Goal: Information Seeking & Learning: Find specific fact

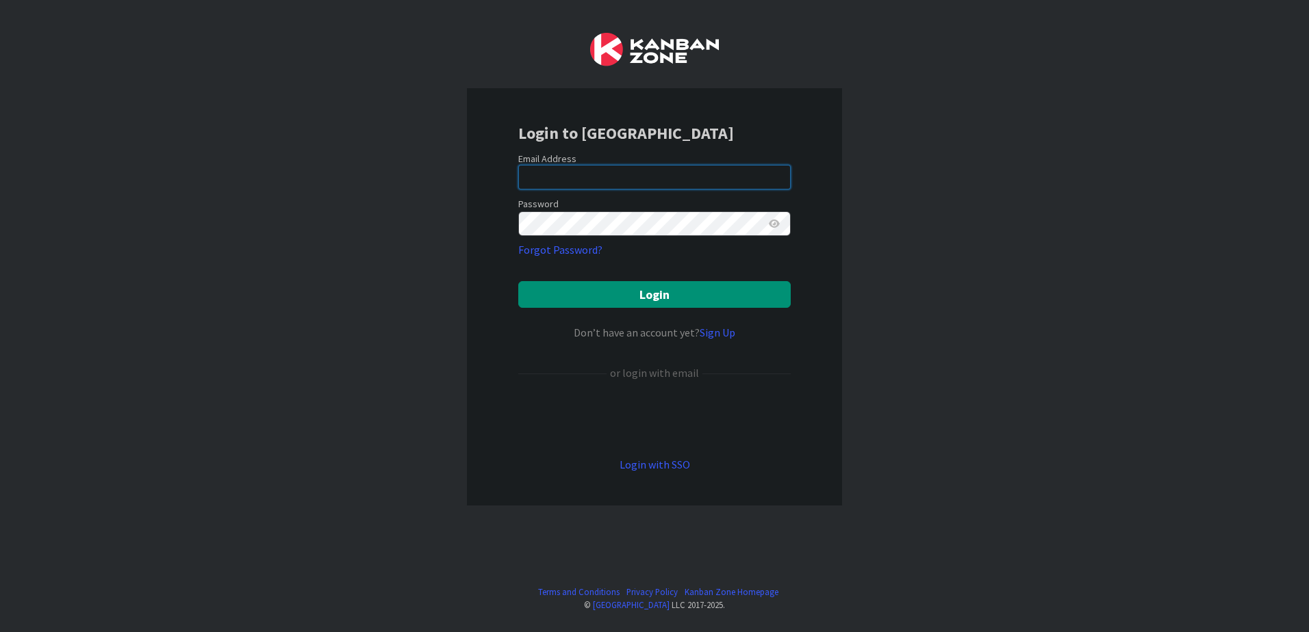
type input "[EMAIL_ADDRESS][DOMAIN_NAME]"
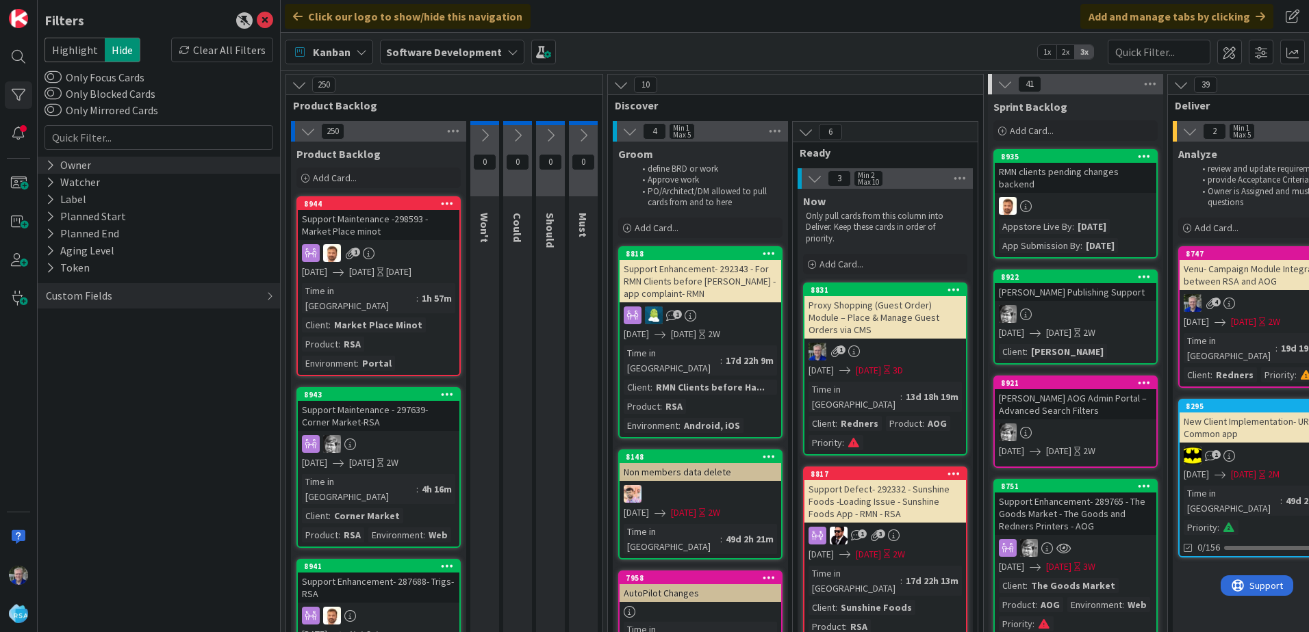
click at [57, 162] on div "Owner" at bounding box center [68, 165] width 48 height 17
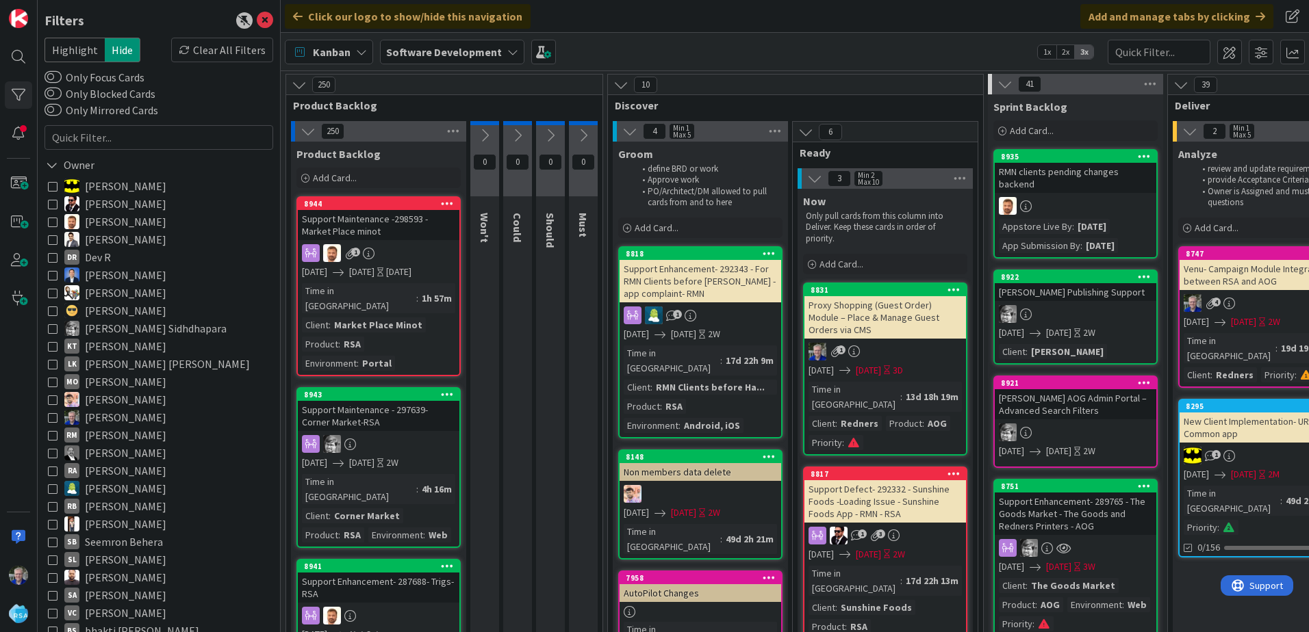
click at [52, 257] on icon at bounding box center [53, 258] width 10 height 10
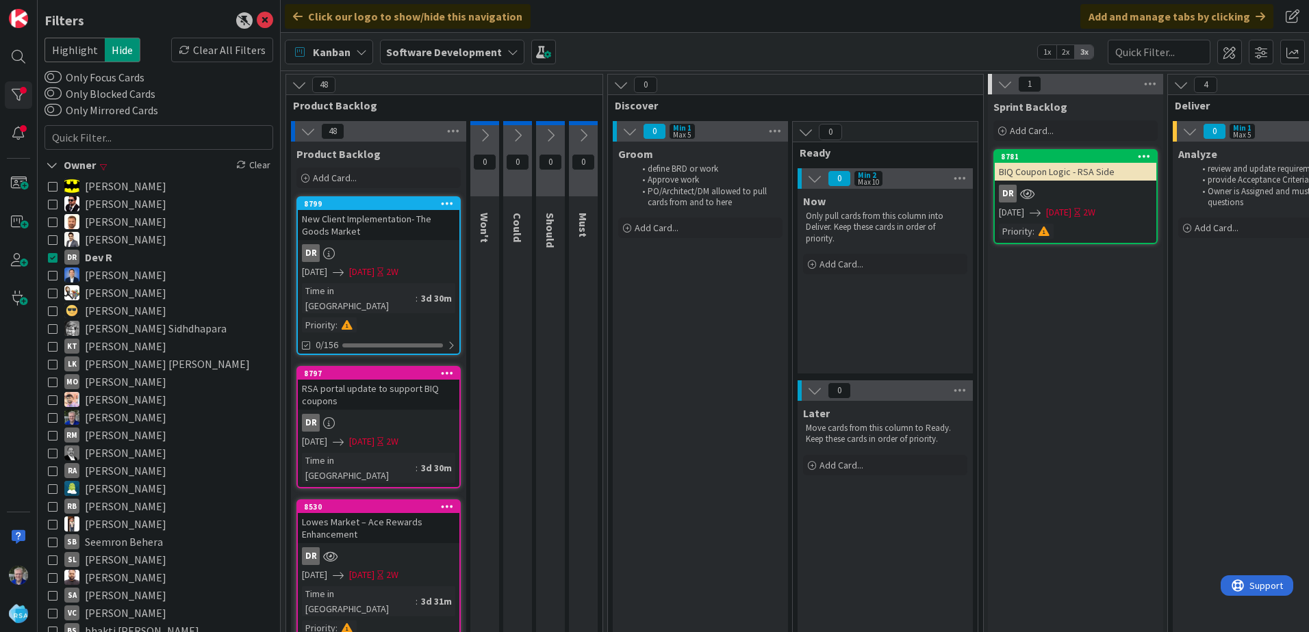
drag, startPoint x: 51, startPoint y: 255, endPoint x: 71, endPoint y: 146, distance: 110.1
click at [51, 255] on icon at bounding box center [53, 258] width 10 height 10
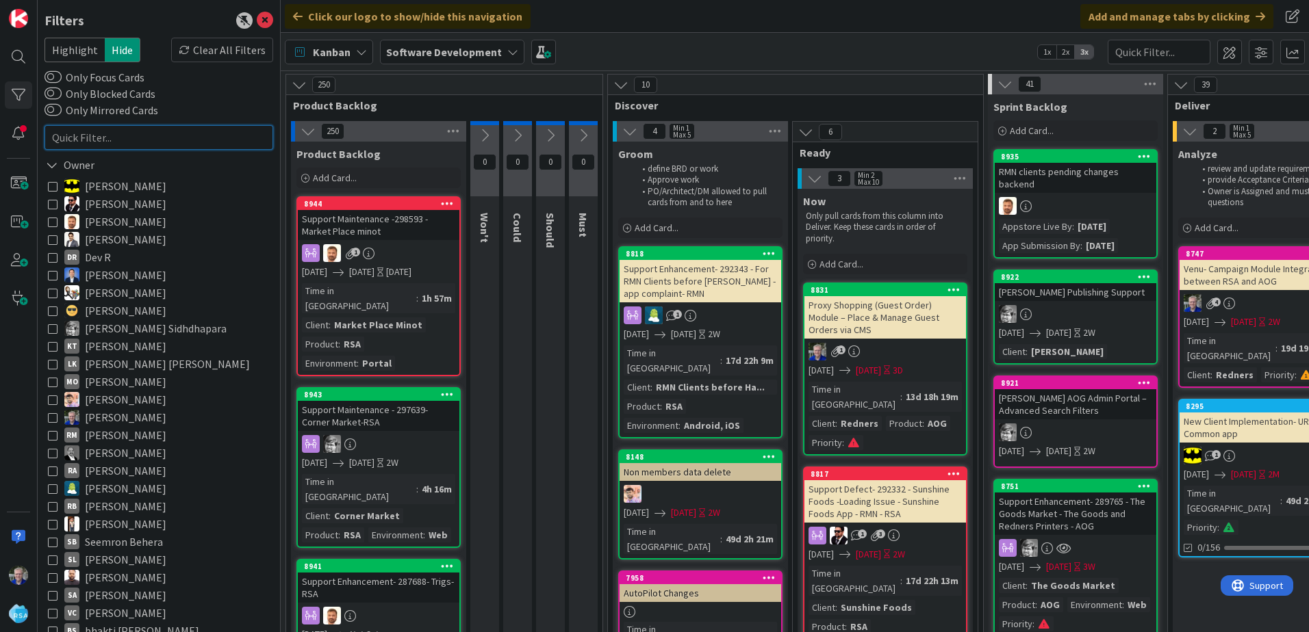
click at [73, 133] on input "text" at bounding box center [158, 137] width 229 height 25
type input "8937"
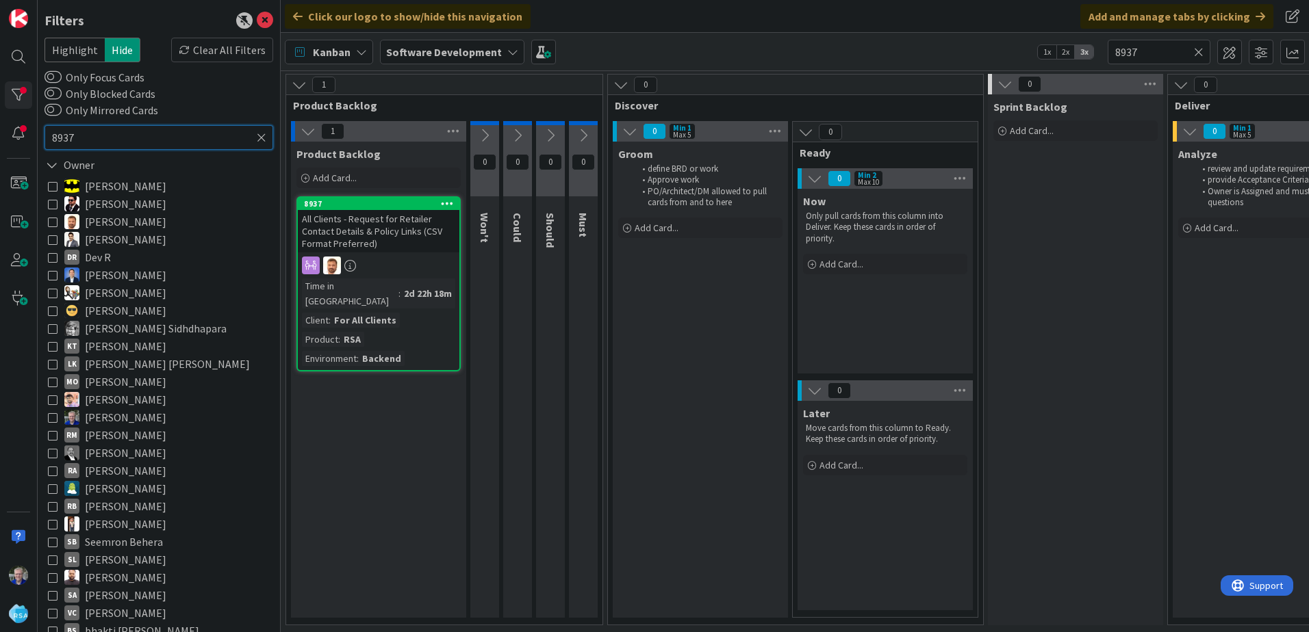
type input "8937"
click at [372, 225] on span "All Clients - Request for Retailer Contact Details & Policy Links (CSV Format P…" at bounding box center [372, 231] width 140 height 37
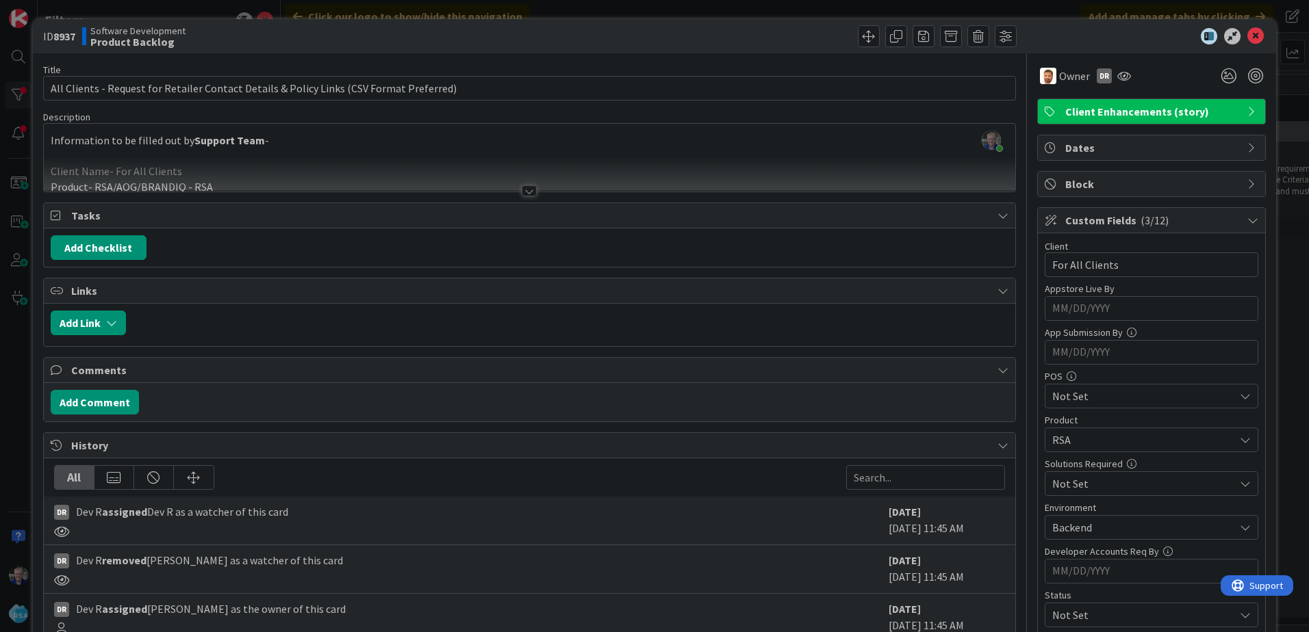
click at [525, 191] on div at bounding box center [529, 190] width 15 height 11
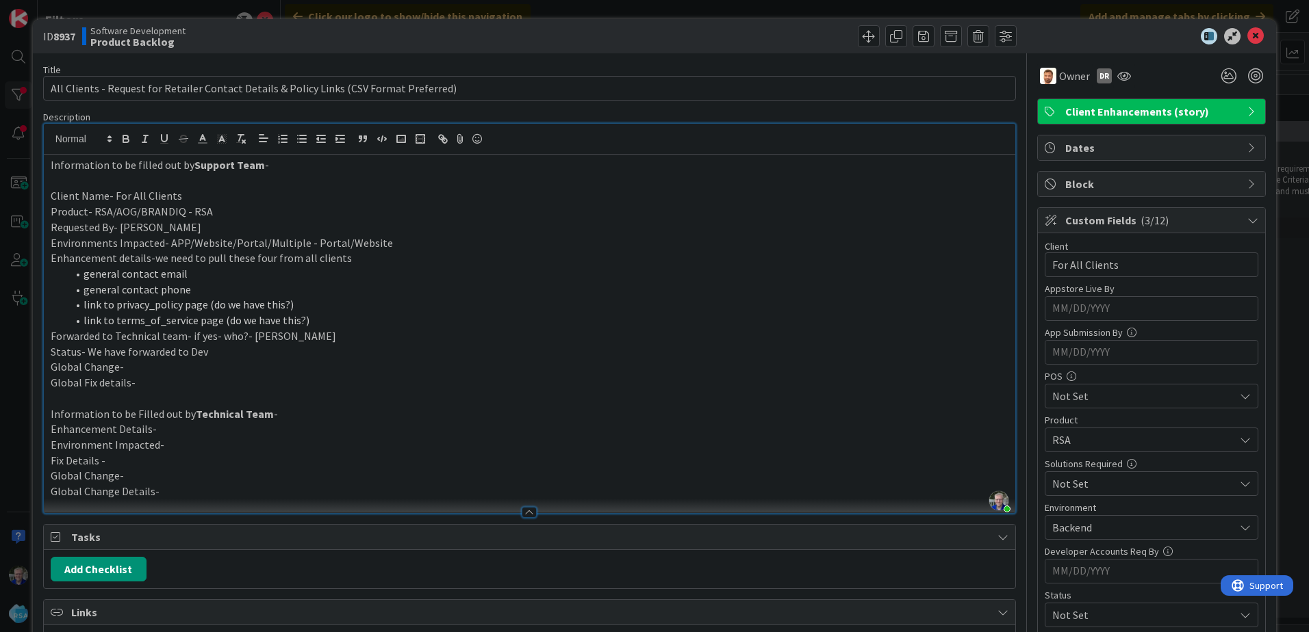
click at [228, 289] on li "general contact phone" at bounding box center [537, 290] width 941 height 16
click at [203, 288] on li "general contact phone" at bounding box center [537, 290] width 941 height 16
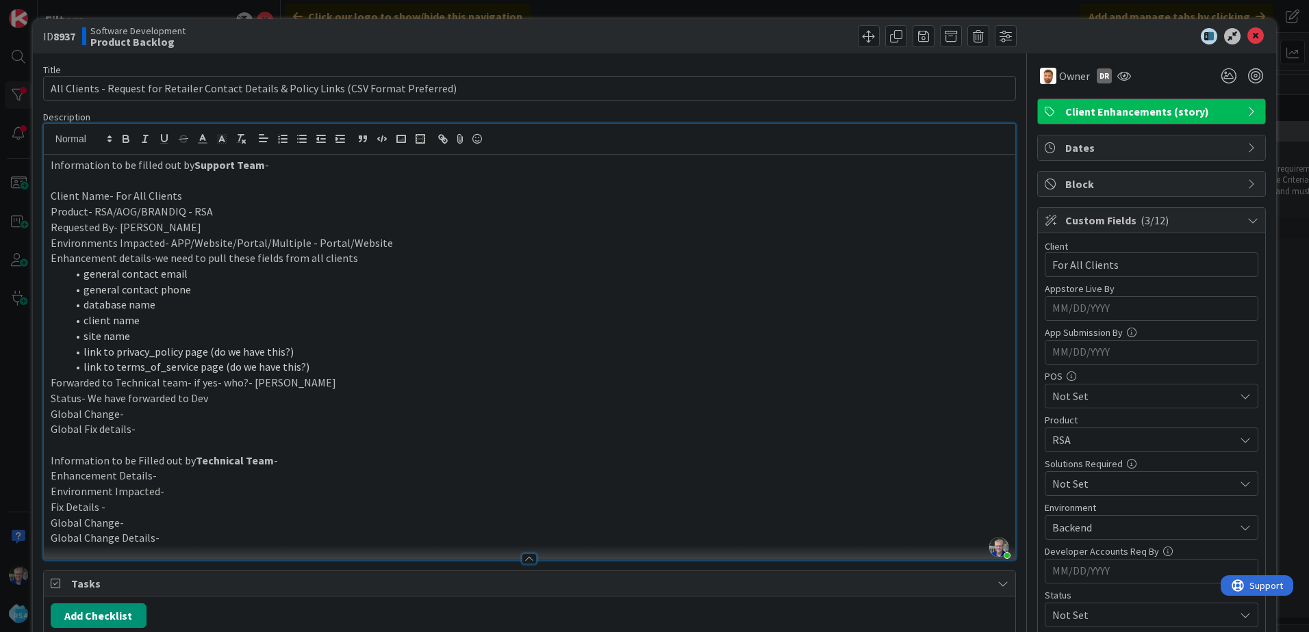
click at [573, 190] on p "Client Name- For All Clients" at bounding box center [530, 196] width 958 height 16
click at [1050, 12] on div "ID 8937 Software Development Product Backlog Title 88 / 128 All Clients - Reque…" at bounding box center [654, 316] width 1309 height 632
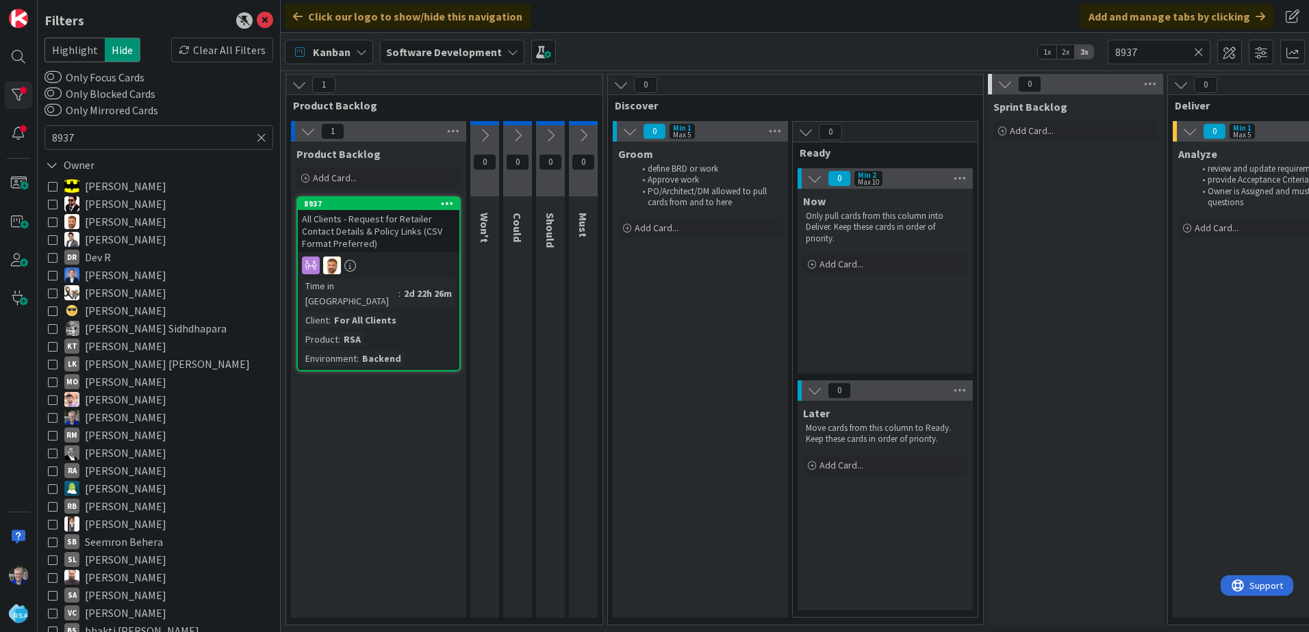
click at [357, 292] on div "Time in [GEOGRAPHIC_DATA]" at bounding box center [350, 294] width 97 height 30
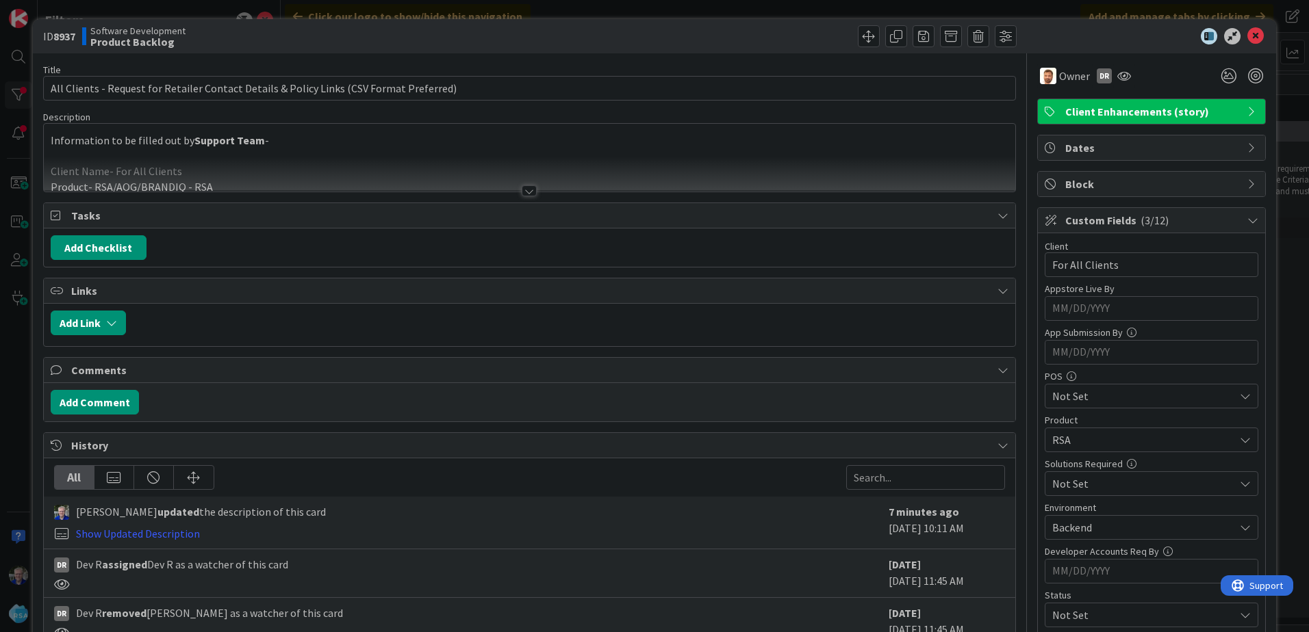
click at [522, 191] on div at bounding box center [529, 190] width 15 height 11
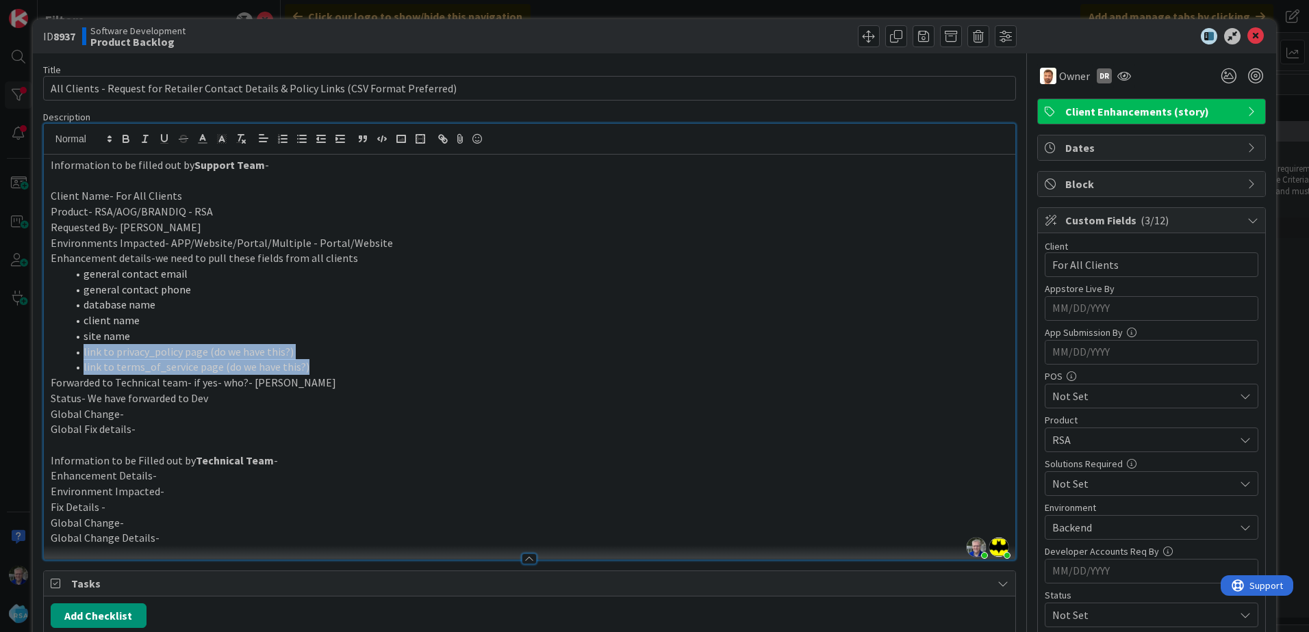
drag, startPoint x: 78, startPoint y: 352, endPoint x: 306, endPoint y: 372, distance: 228.8
click at [306, 372] on ol "general contact email general contact phone database name client name site name…" at bounding box center [530, 320] width 958 height 109
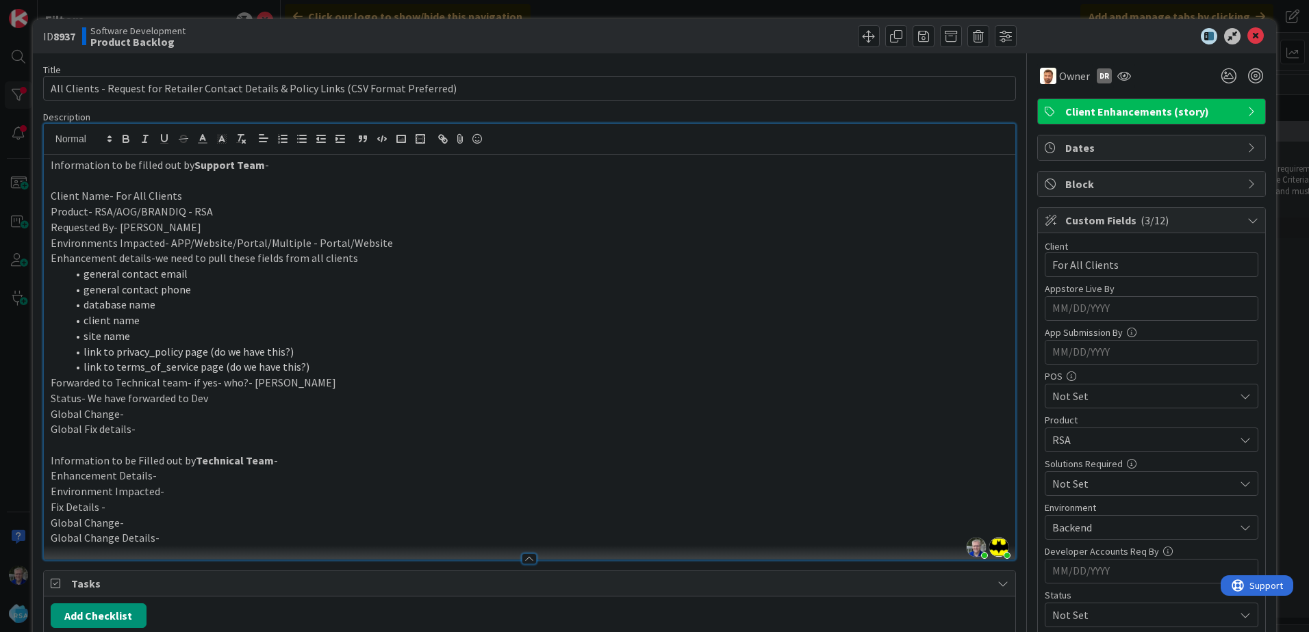
click at [203, 307] on li "database name" at bounding box center [537, 305] width 941 height 16
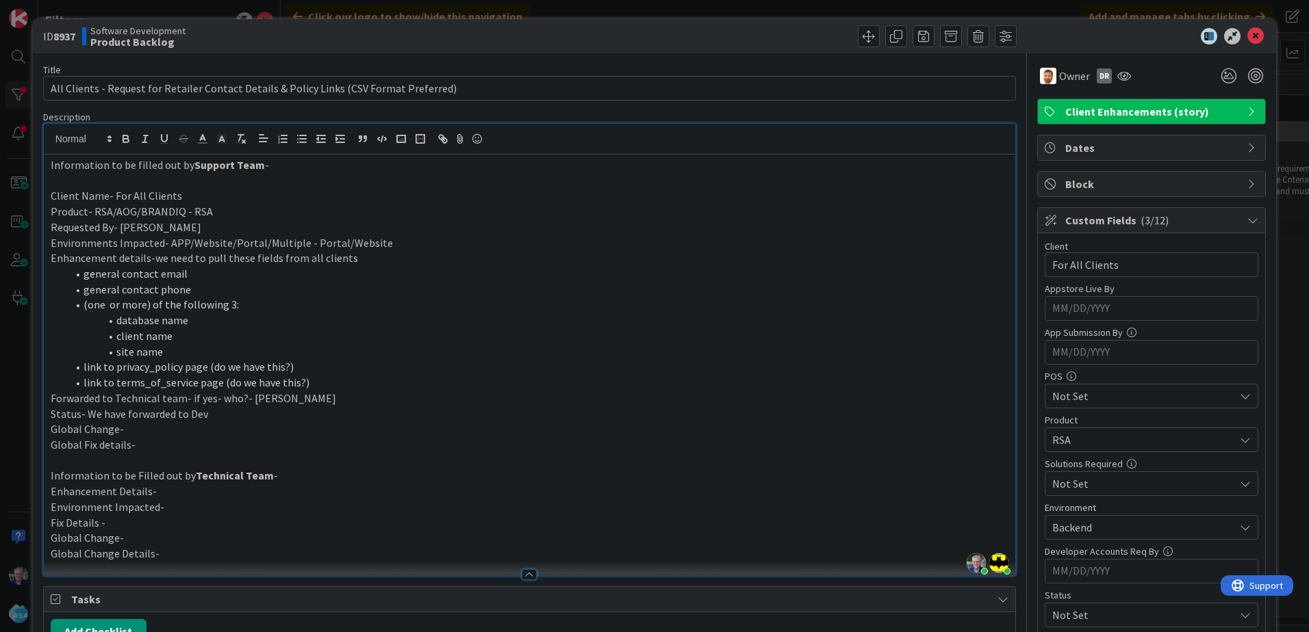
click at [819, 5] on div "ID 8937 Software Development Product Backlog Title 88 / 128 All Clients - Reque…" at bounding box center [654, 316] width 1309 height 632
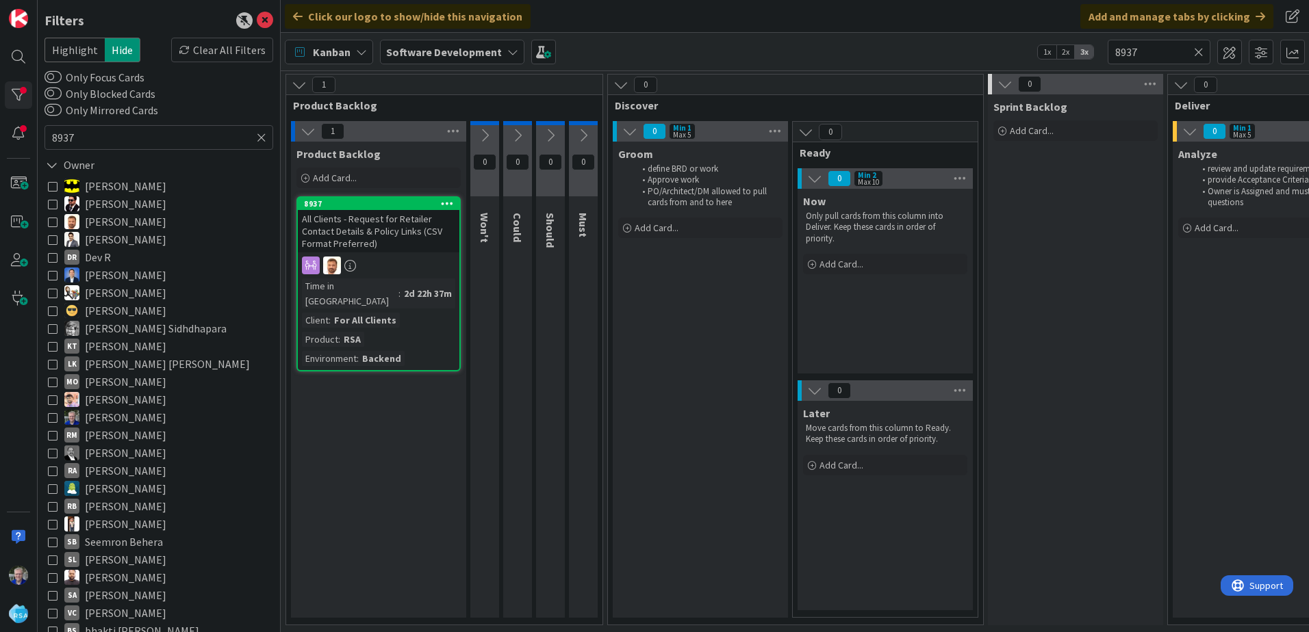
click at [381, 264] on div at bounding box center [379, 266] width 162 height 18
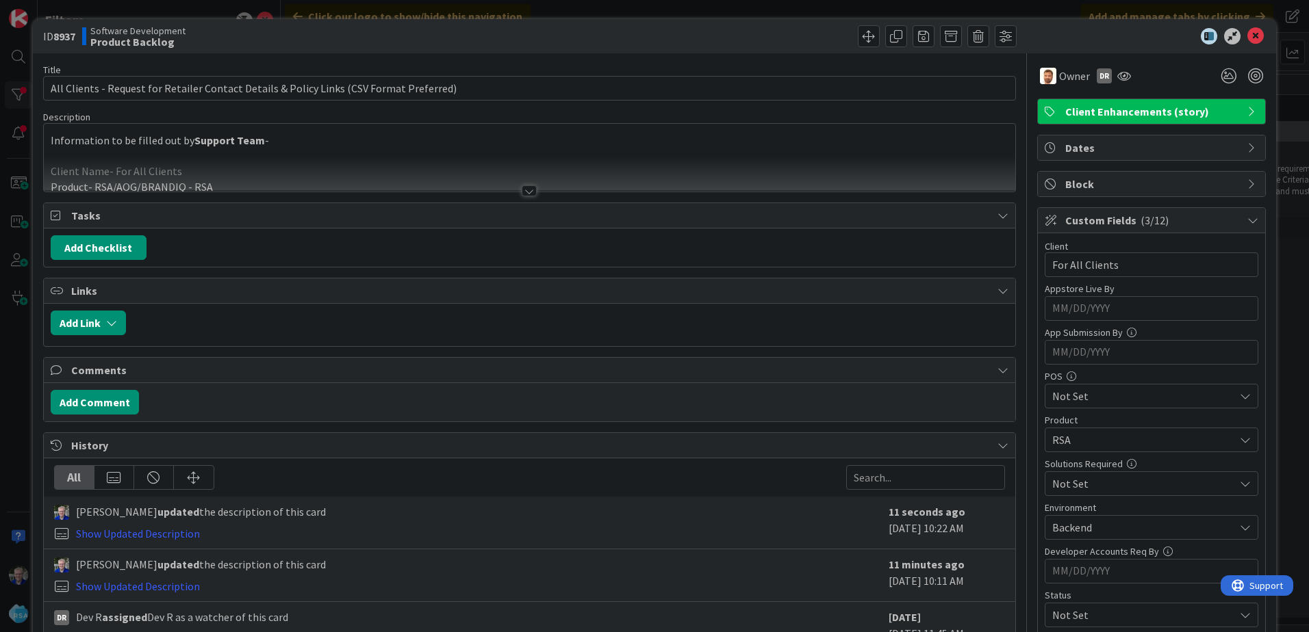
click at [526, 187] on div at bounding box center [529, 190] width 15 height 11
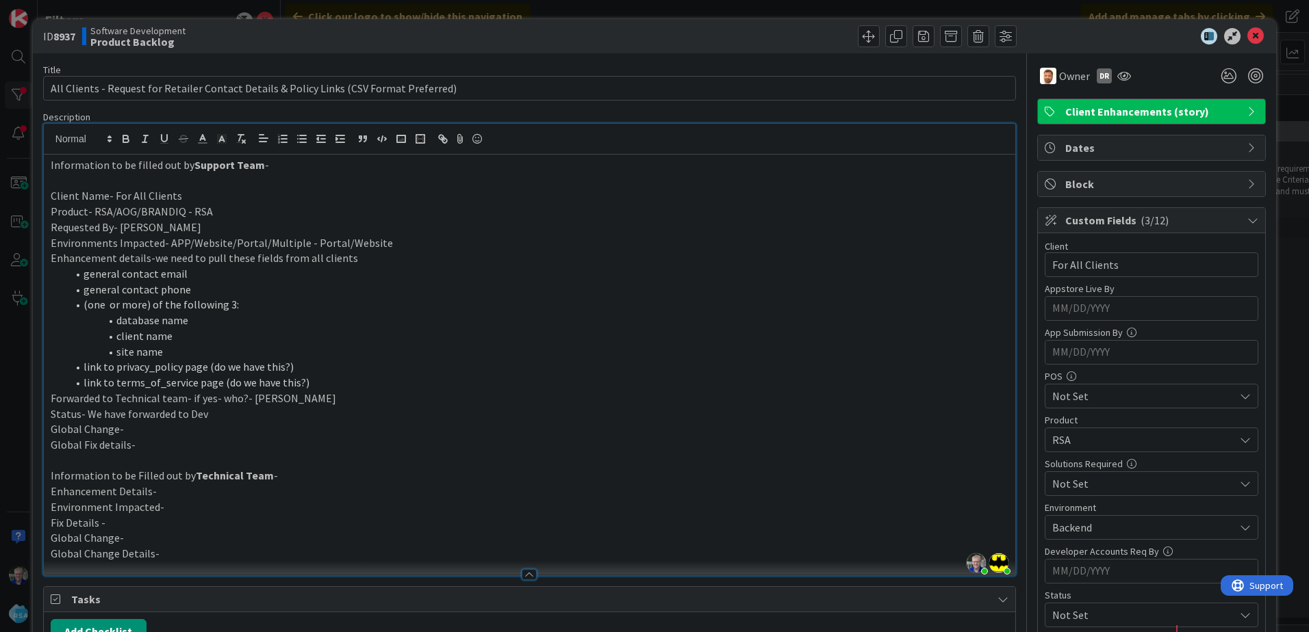
click at [352, 261] on p "Enhancement details-we need to pull these fields from all clients" at bounding box center [530, 259] width 958 height 16
click at [951, 10] on div "ID 8937 Software Development Product Backlog Title 88 / 128 All Clients - Reque…" at bounding box center [654, 316] width 1309 height 632
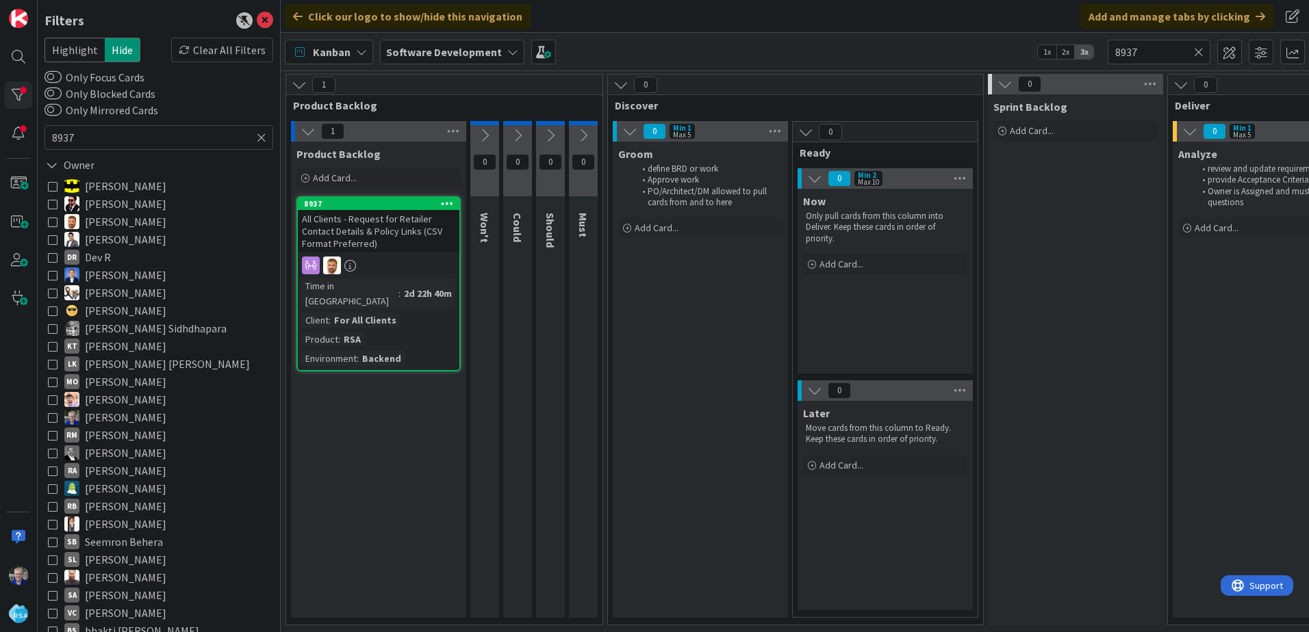
click at [396, 242] on div "All Clients - Request for Retailer Contact Details & Policy Links (CSV Format P…" at bounding box center [379, 231] width 162 height 42
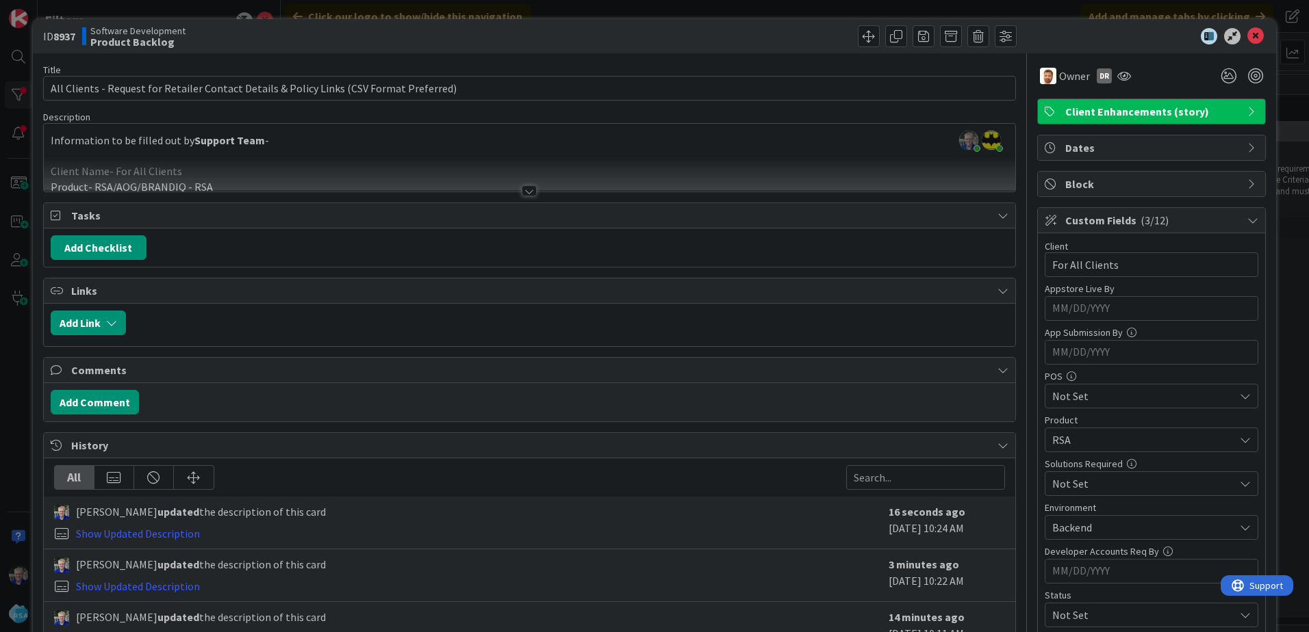
click at [524, 193] on div at bounding box center [529, 190] width 15 height 11
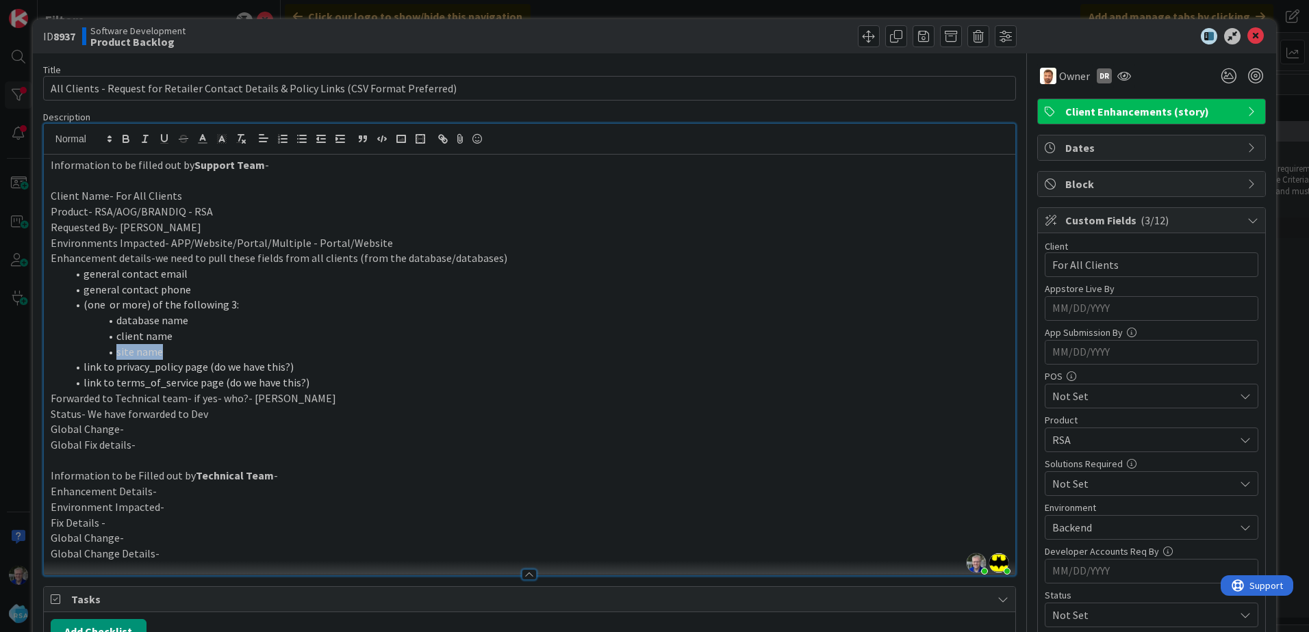
drag, startPoint x: 118, startPoint y: 354, endPoint x: 166, endPoint y: 350, distance: 48.1
click at [166, 350] on li "site name" at bounding box center [537, 352] width 941 height 16
click at [177, 398] on p "Forwarded to Technical team- if yes- who?- [PERSON_NAME]" at bounding box center [530, 399] width 958 height 16
click at [1247, 38] on icon at bounding box center [1255, 36] width 16 height 16
